Goal: Task Accomplishment & Management: Use online tool/utility

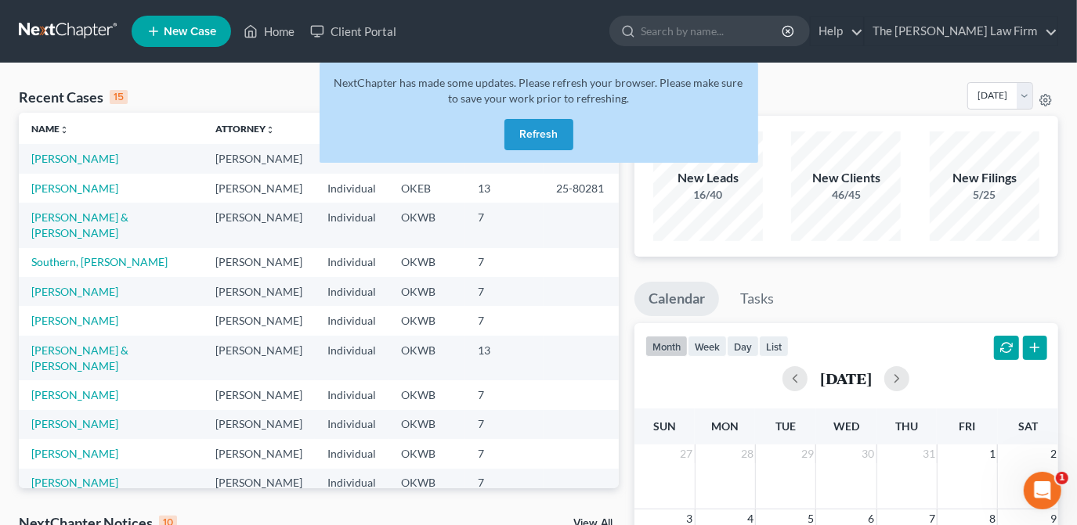
click at [550, 141] on button "Refresh" at bounding box center [538, 134] width 69 height 31
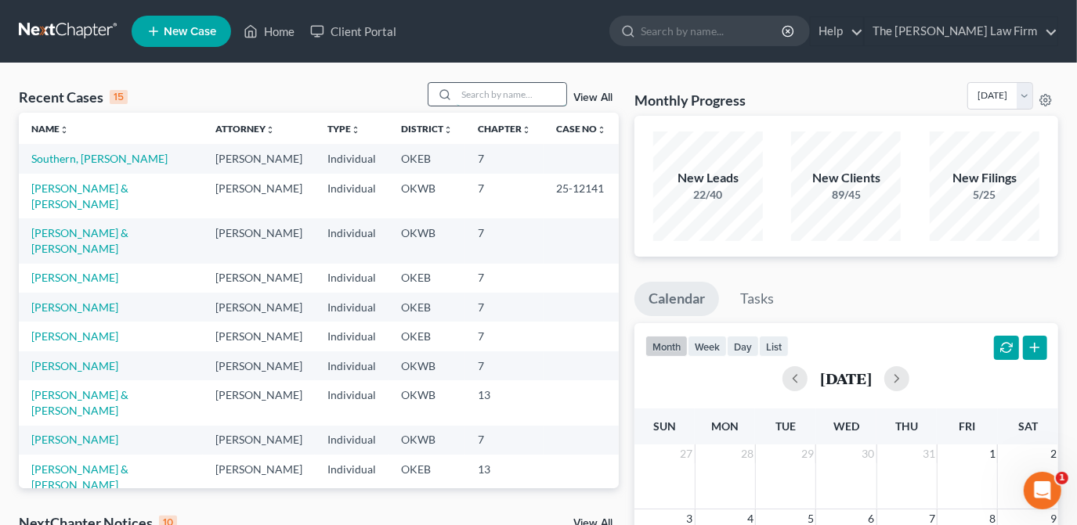
click at [531, 93] on input "search" at bounding box center [511, 94] width 110 height 23
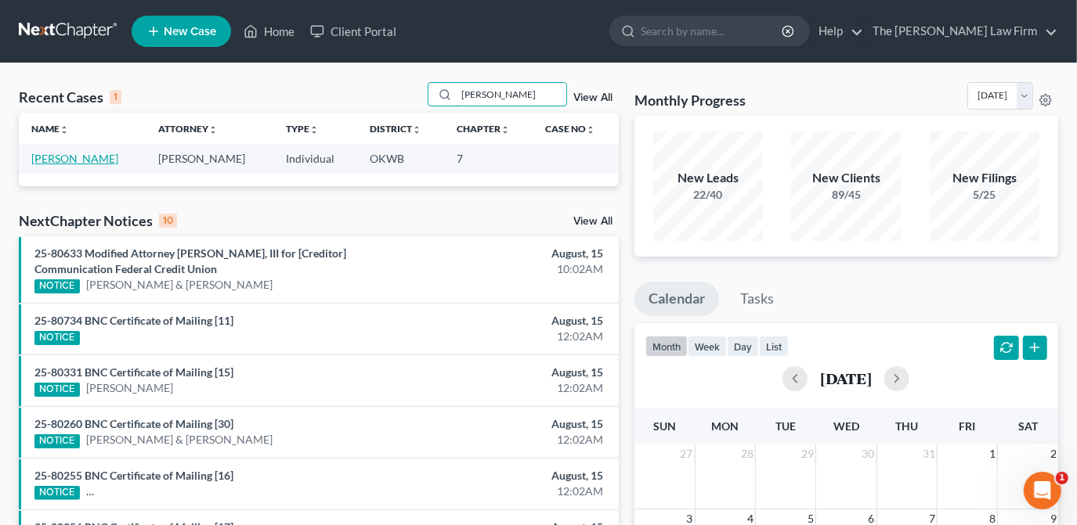
type input "sloan"
click at [71, 163] on link "Sloan, Terry" at bounding box center [74, 158] width 87 height 13
select select "4"
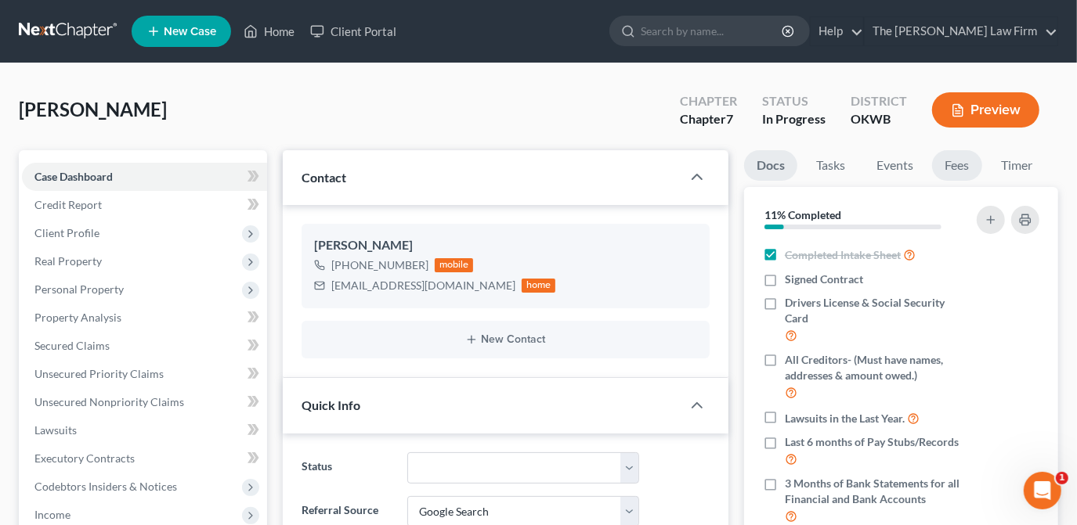
click at [959, 167] on link "Fees" at bounding box center [957, 165] width 50 height 31
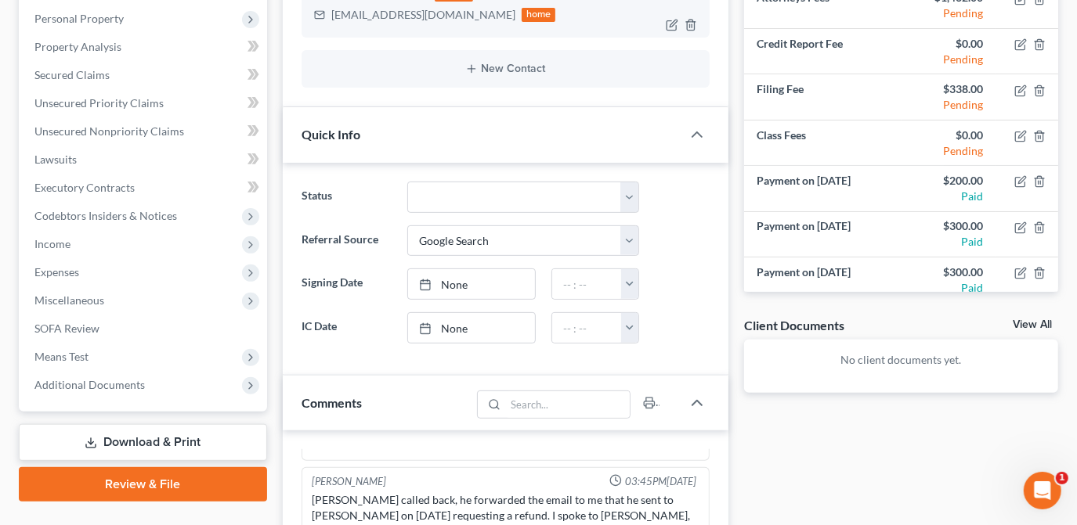
scroll to position [355, 0]
